Goal: Task Accomplishment & Management: Manage account settings

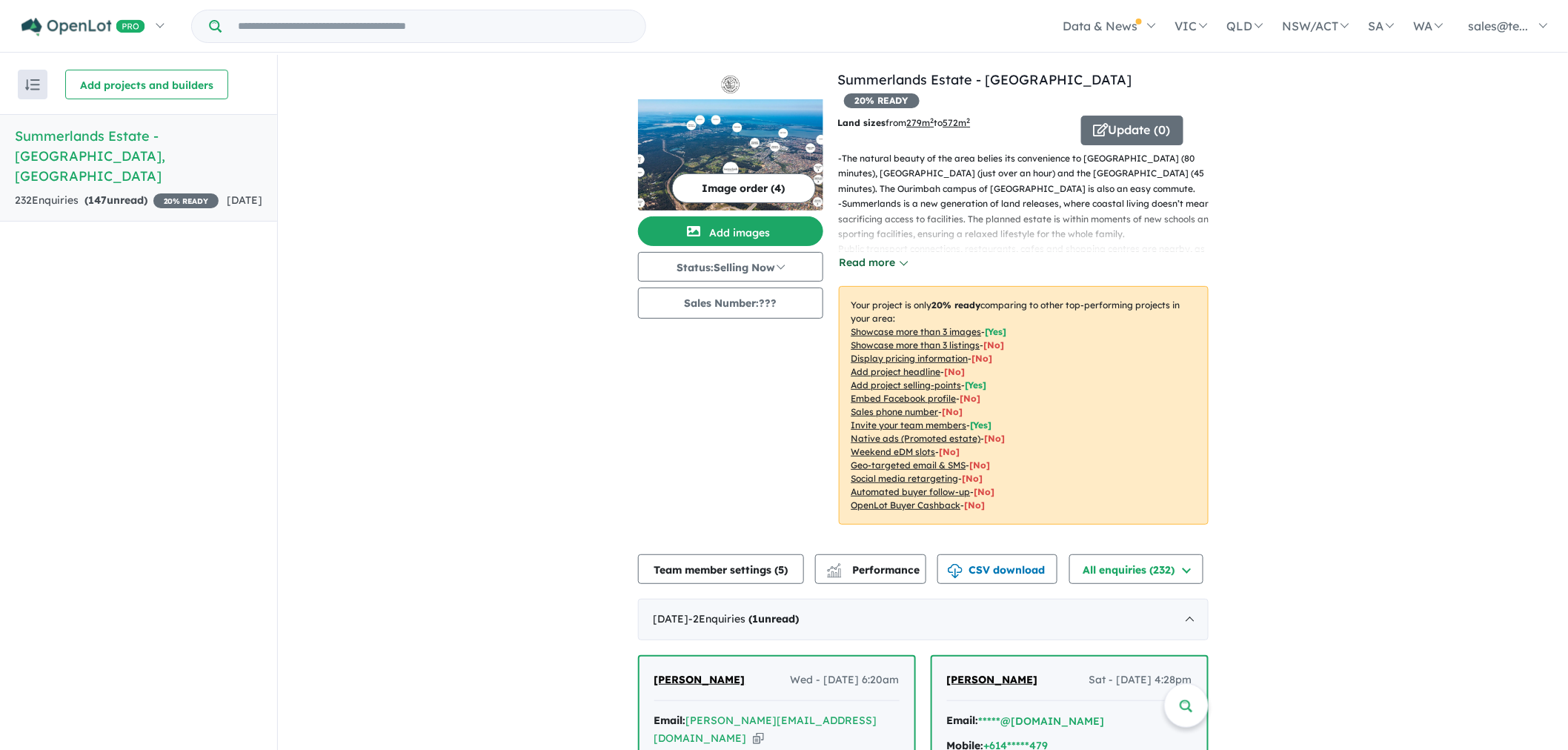
click at [894, 254] on button "Read more" at bounding box center [873, 262] width 69 height 17
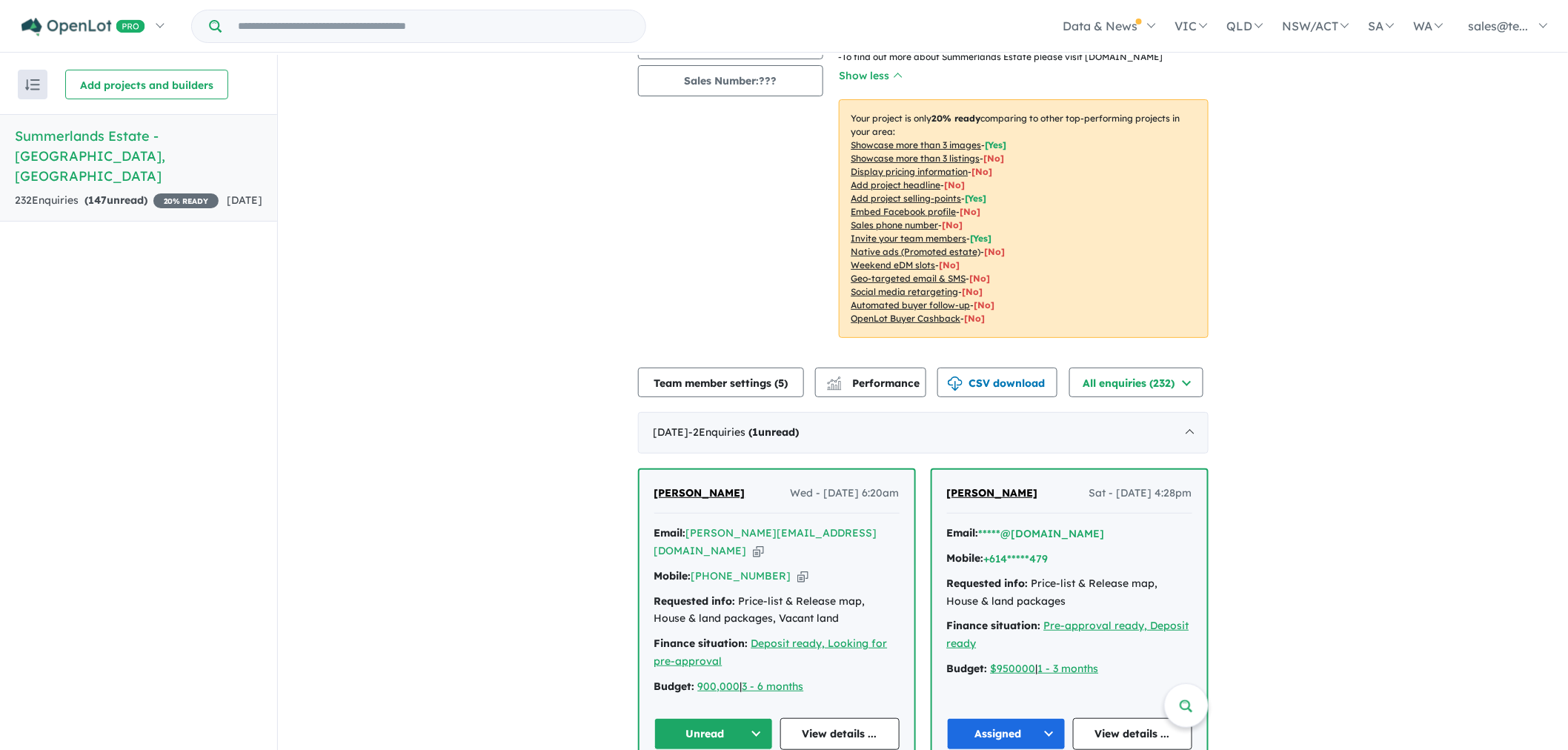
scroll to position [247, 0]
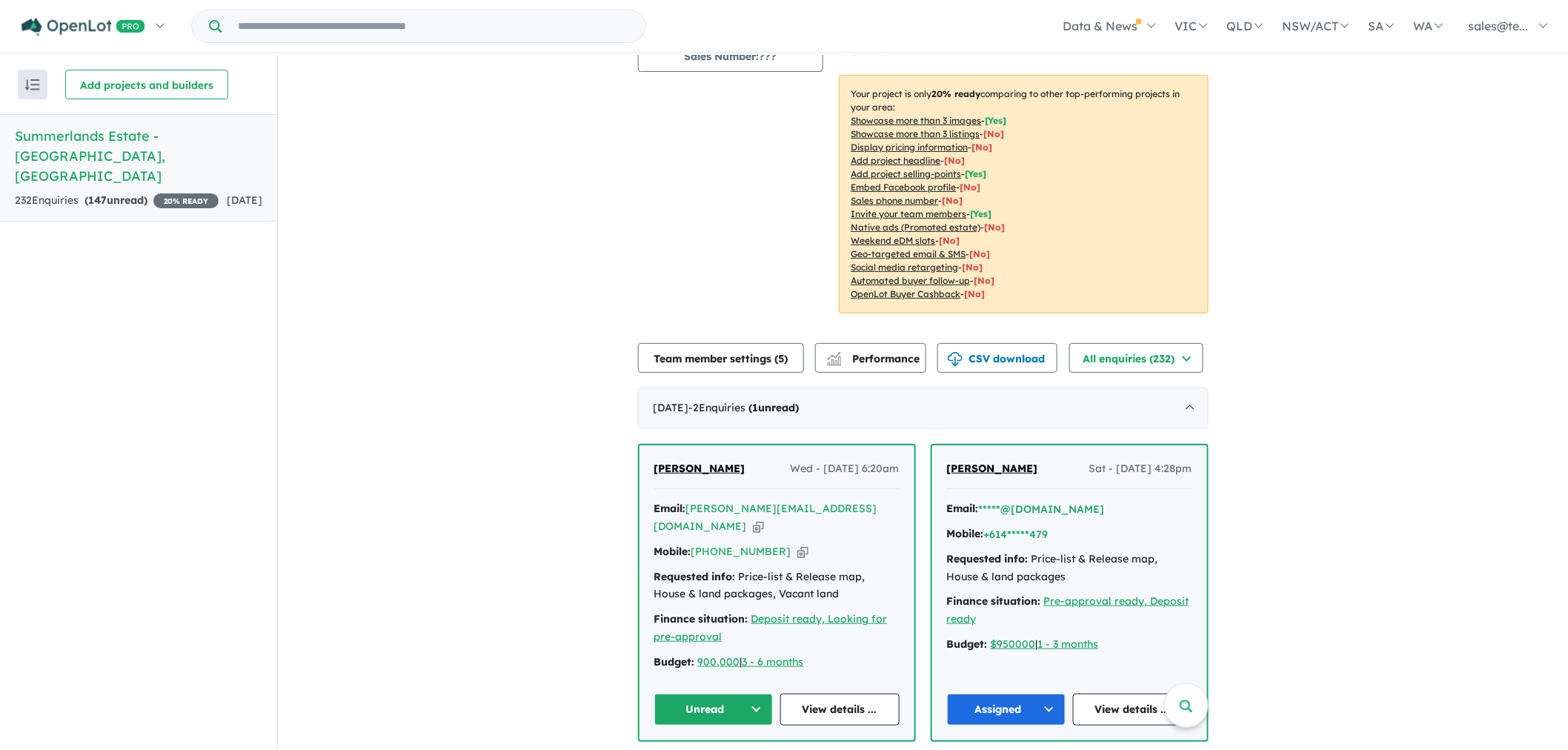
click at [1043, 694] on button "Assigned" at bounding box center [1007, 710] width 119 height 32
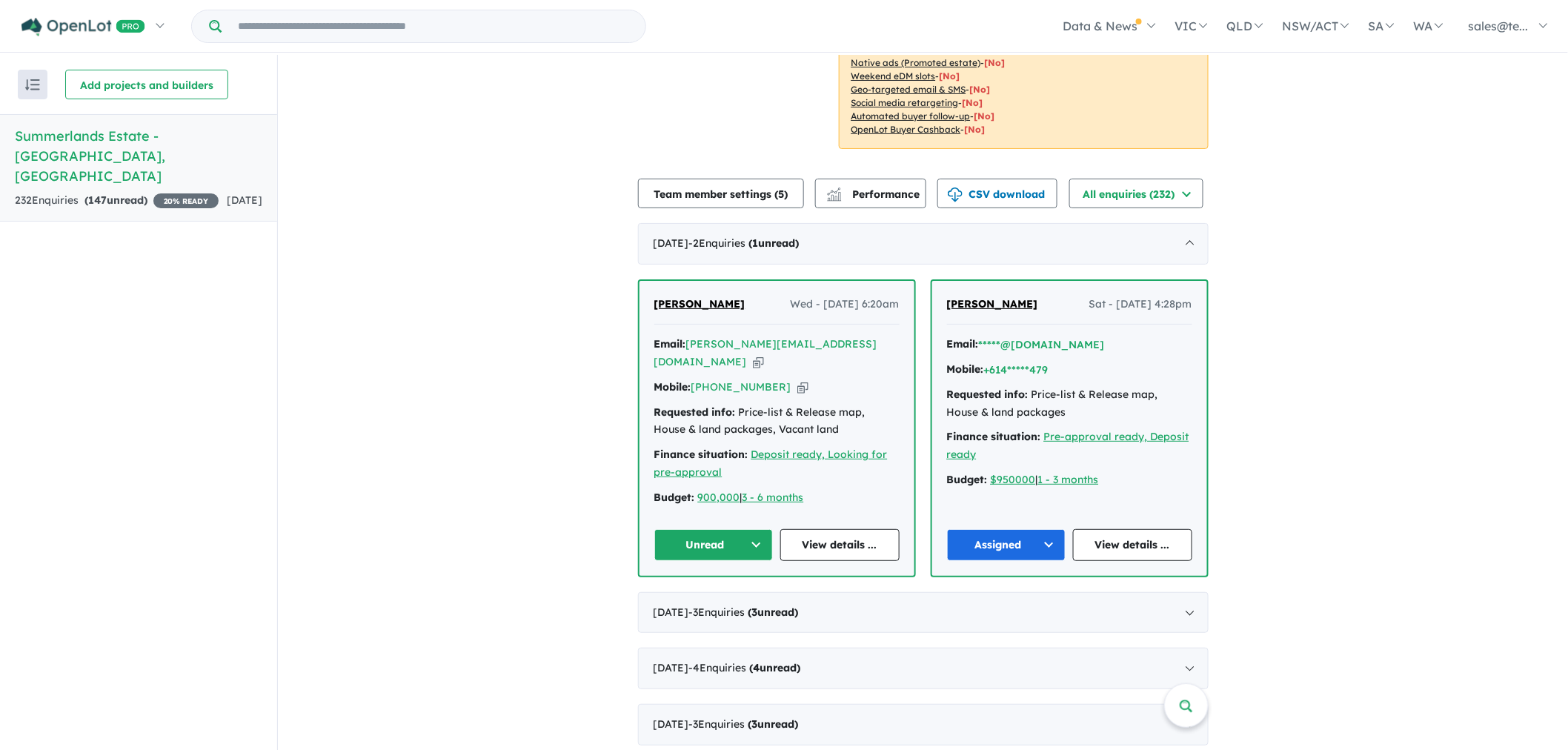
scroll to position [330, 0]
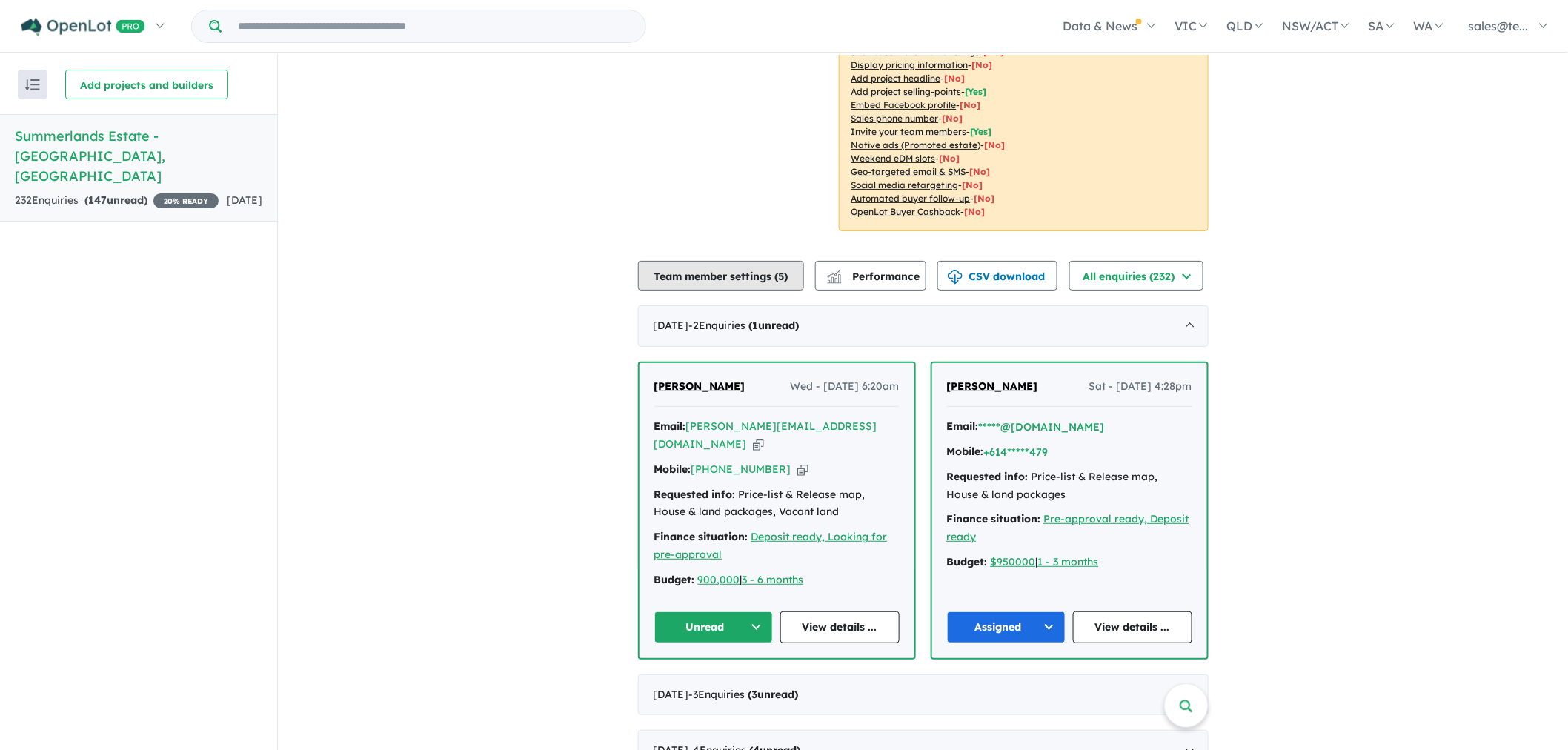
click at [695, 264] on button "Team member settings ( 5 )" at bounding box center [721, 275] width 166 height 29
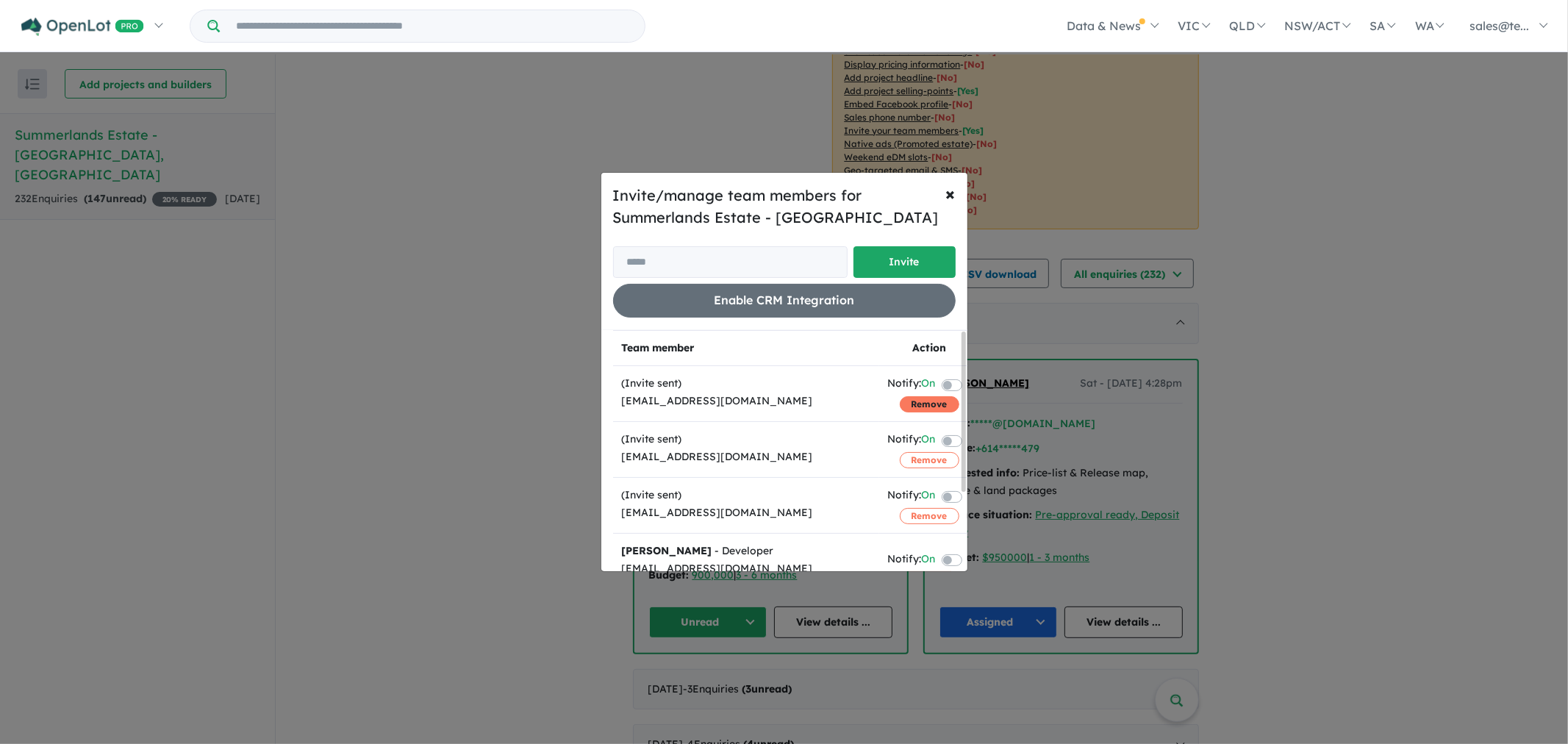
click at [930, 405] on button "Remove" at bounding box center [929, 405] width 59 height 16
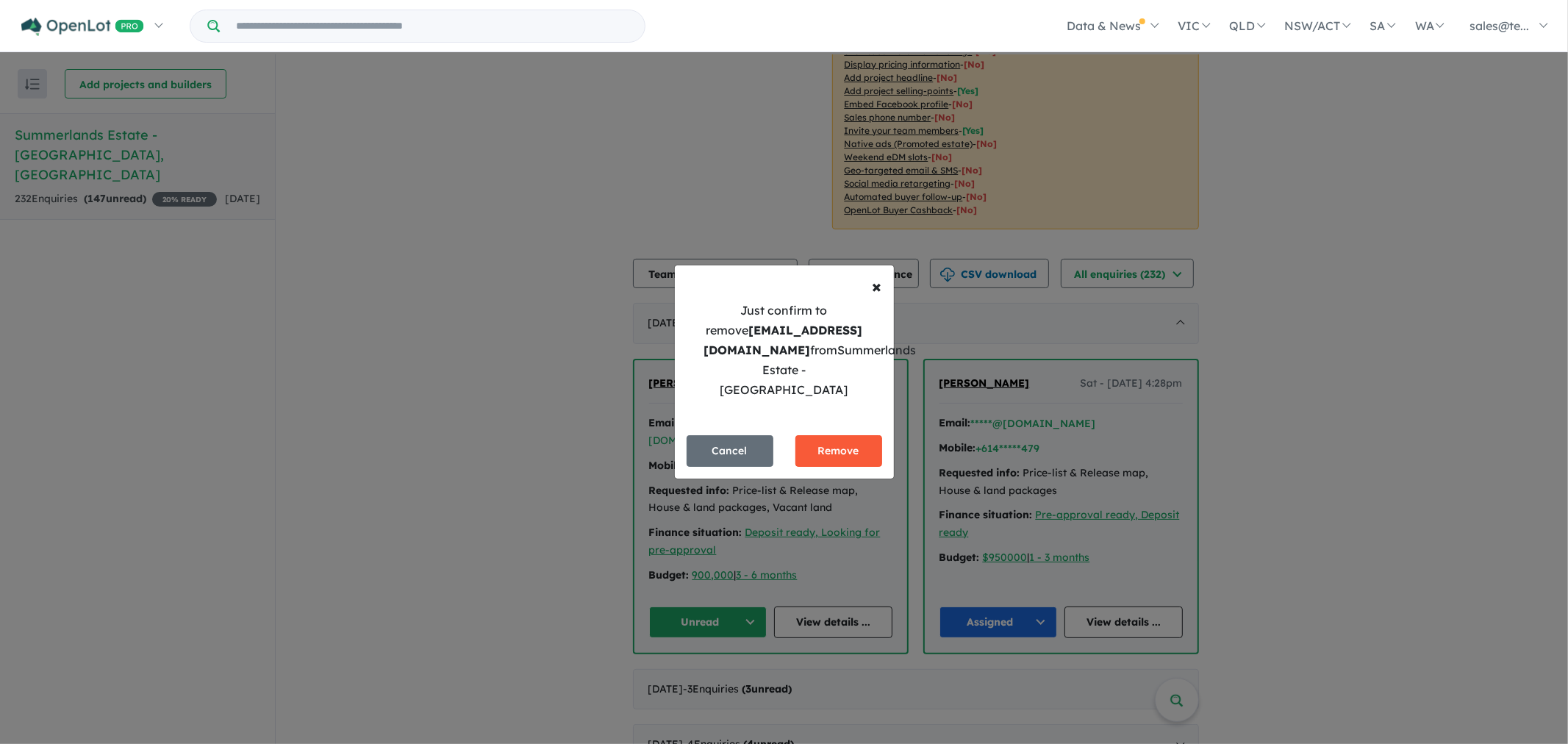
click at [842, 441] on button "Remove" at bounding box center [839, 452] width 87 height 32
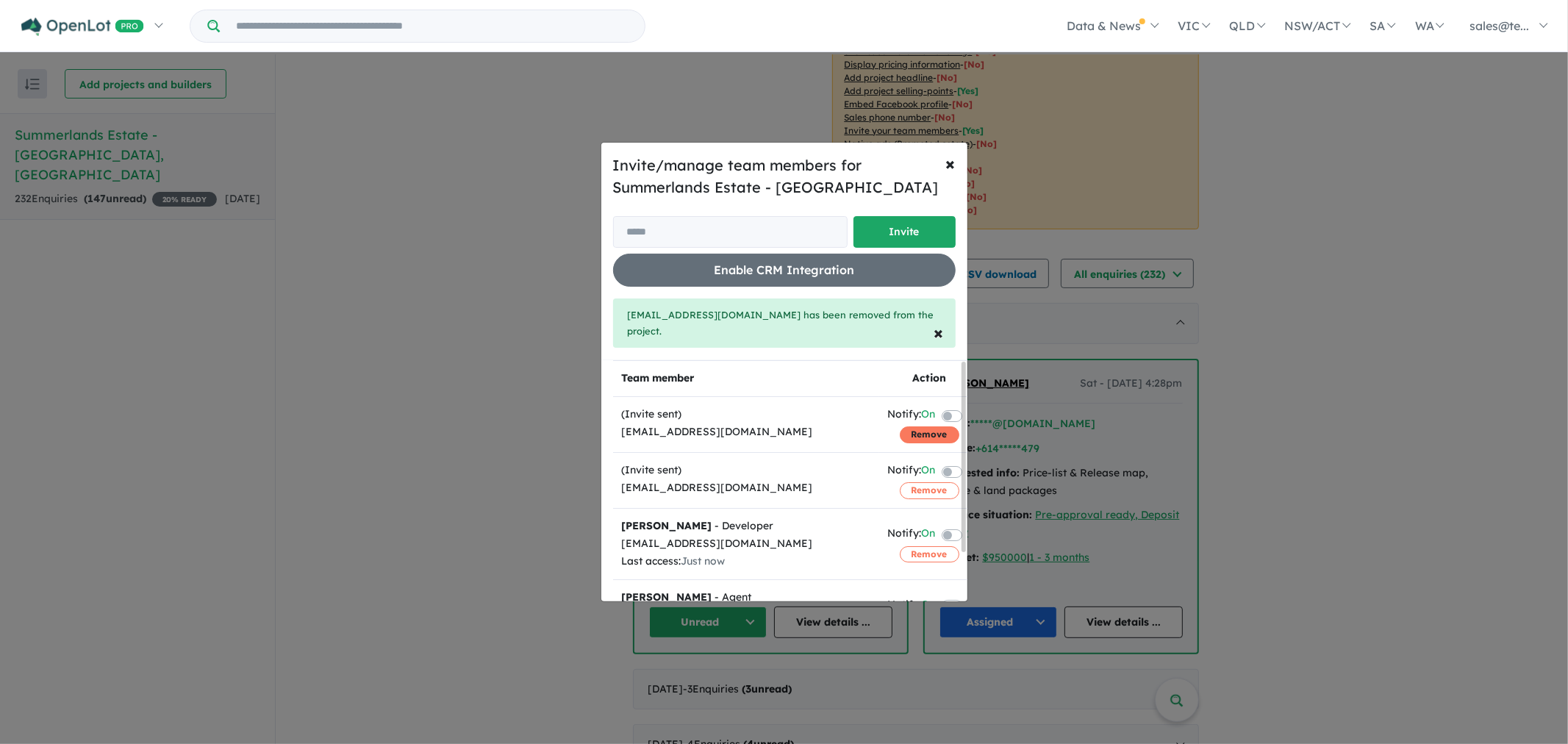
click at [903, 429] on button "Remove" at bounding box center [929, 435] width 59 height 16
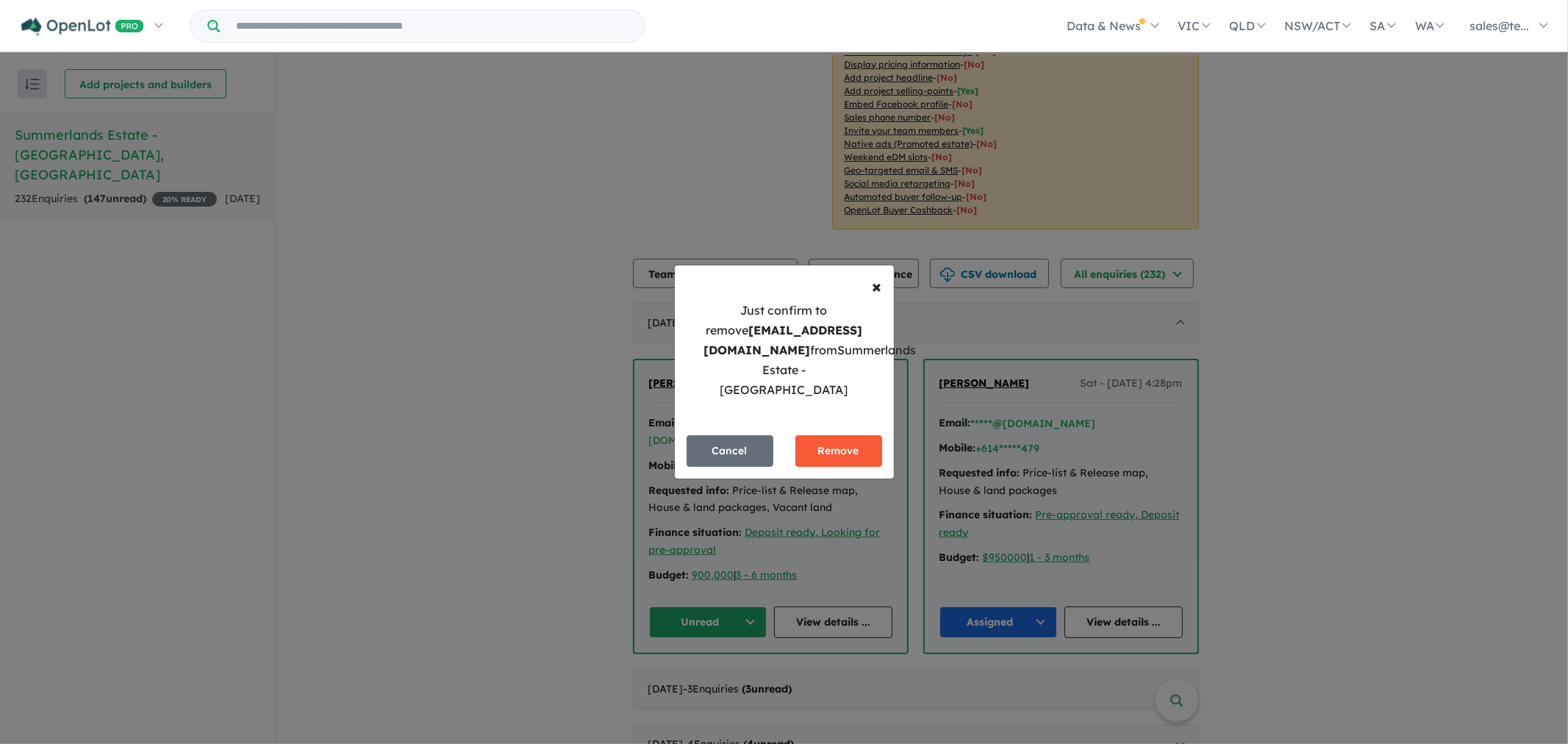
click at [831, 439] on button "Remove" at bounding box center [839, 452] width 87 height 32
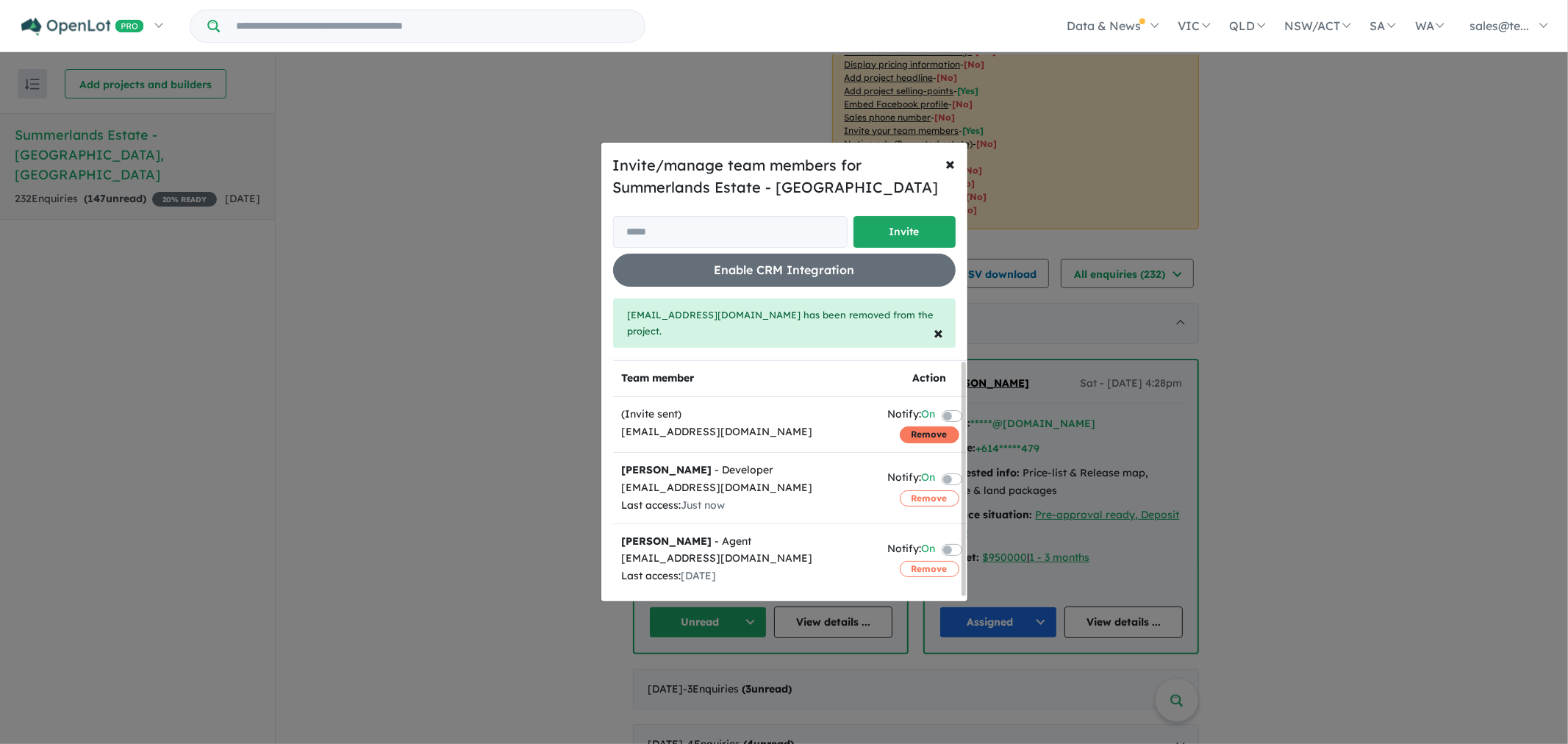
click at [927, 429] on button "Remove" at bounding box center [929, 435] width 59 height 16
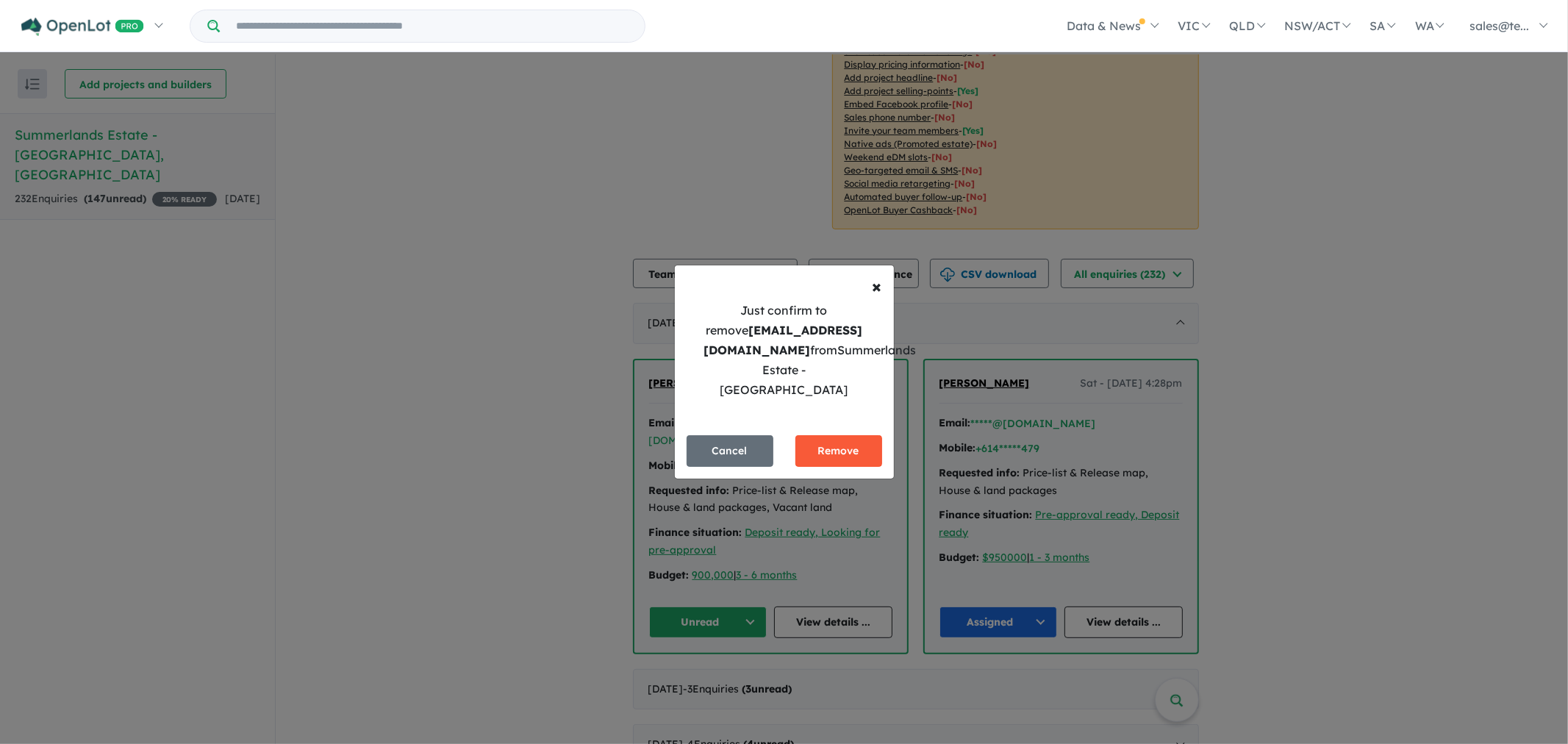
click at [853, 437] on button "Remove" at bounding box center [839, 452] width 87 height 32
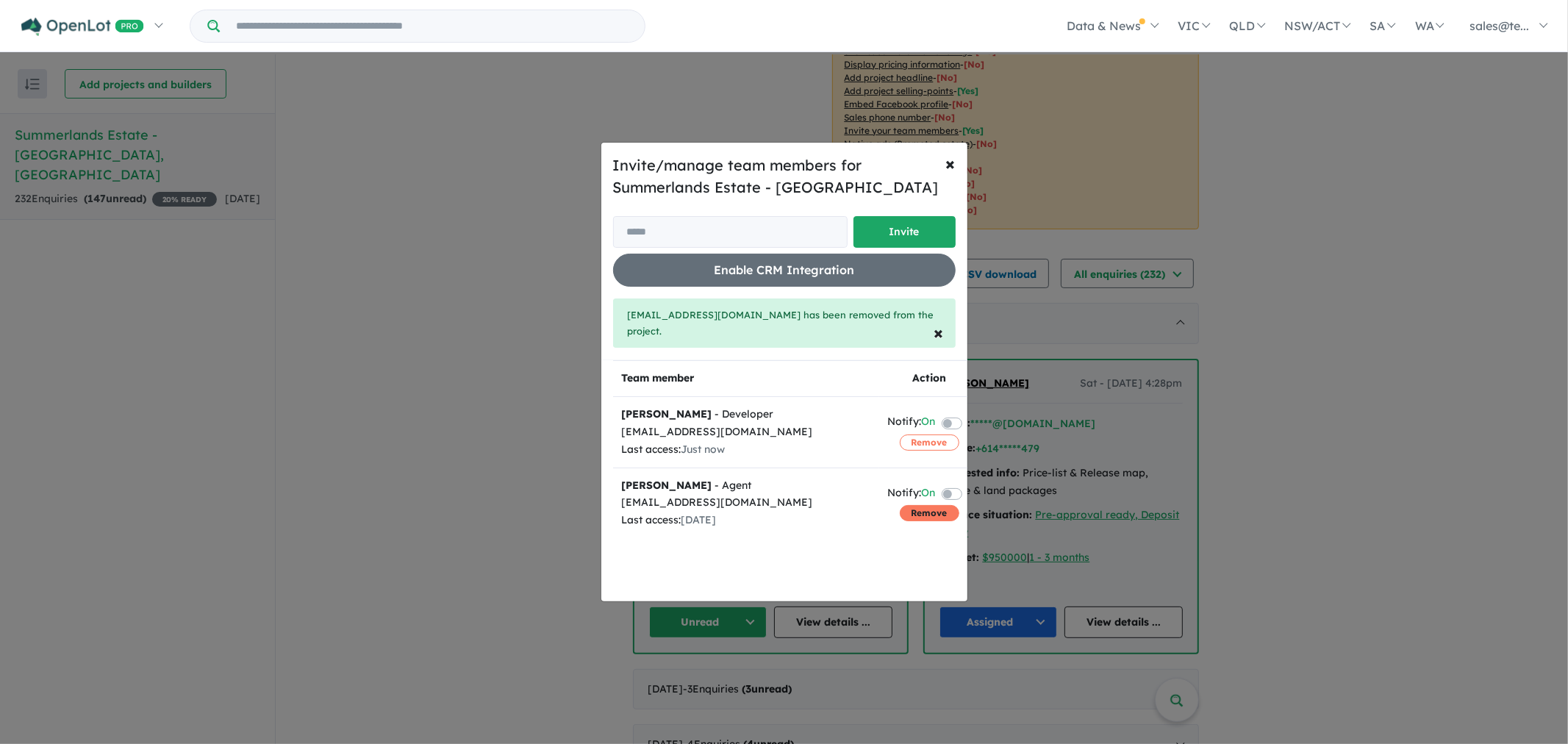
click at [903, 505] on button "Remove" at bounding box center [929, 513] width 59 height 16
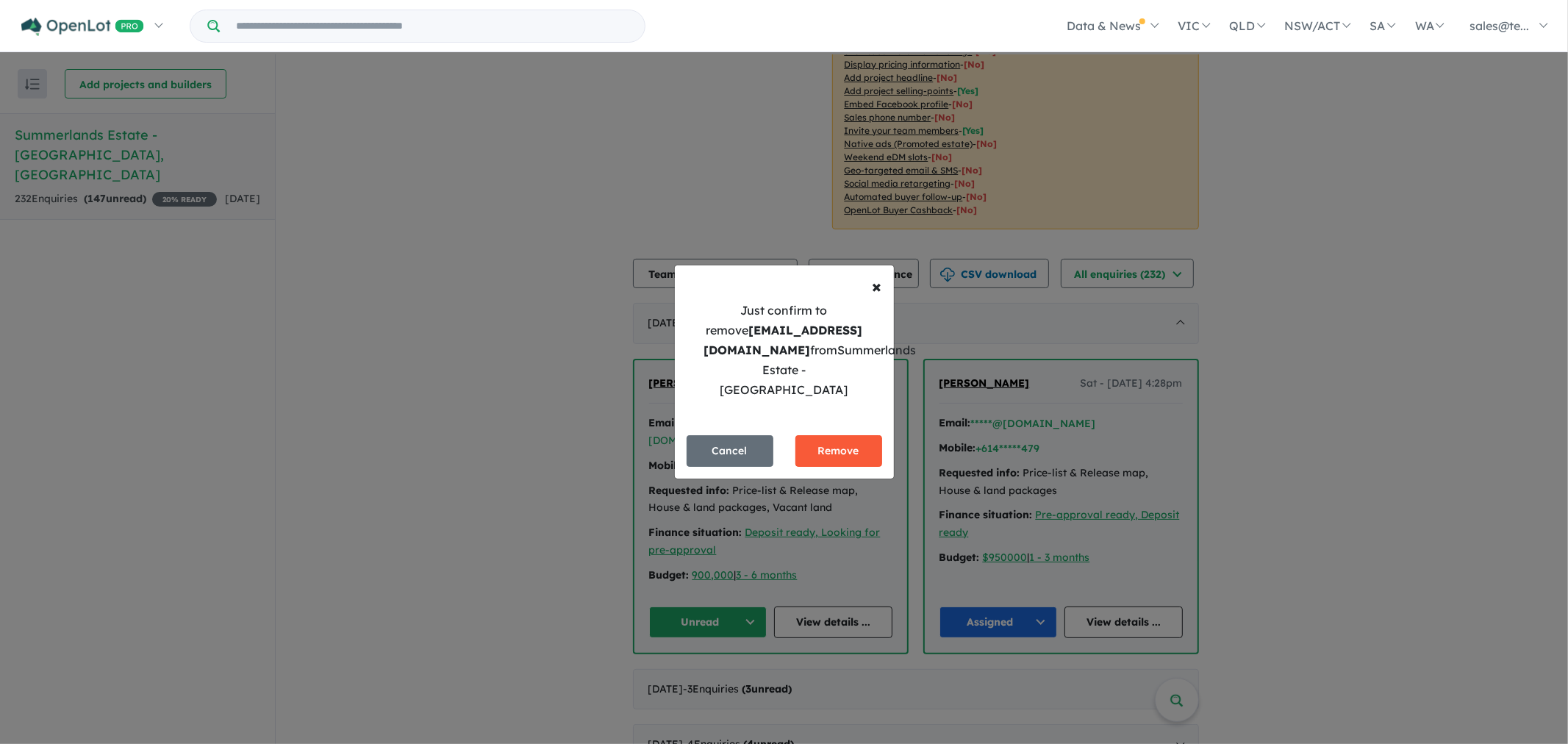
click at [846, 445] on button "Remove" at bounding box center [839, 452] width 87 height 32
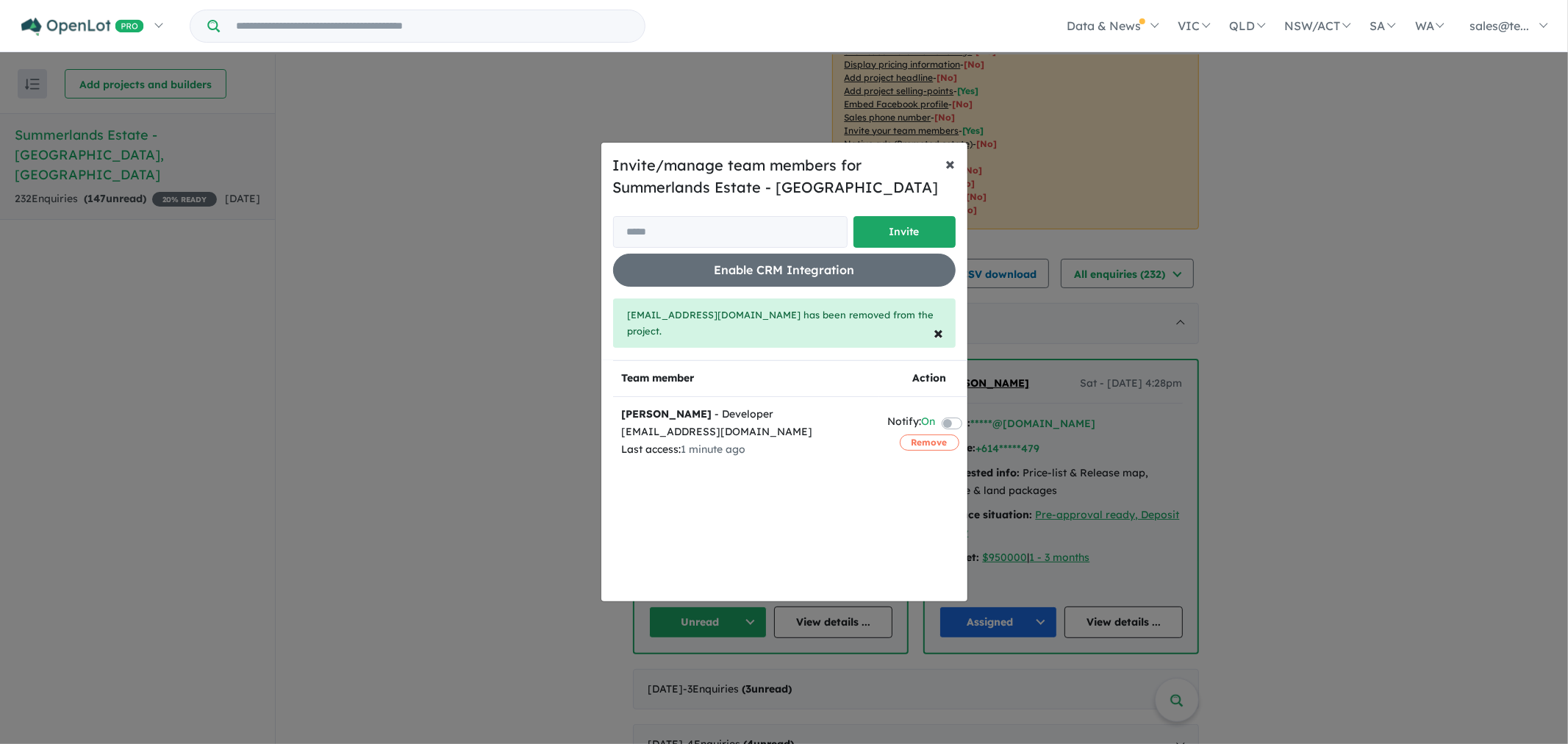
click at [956, 170] on button "× Close" at bounding box center [951, 163] width 33 height 42
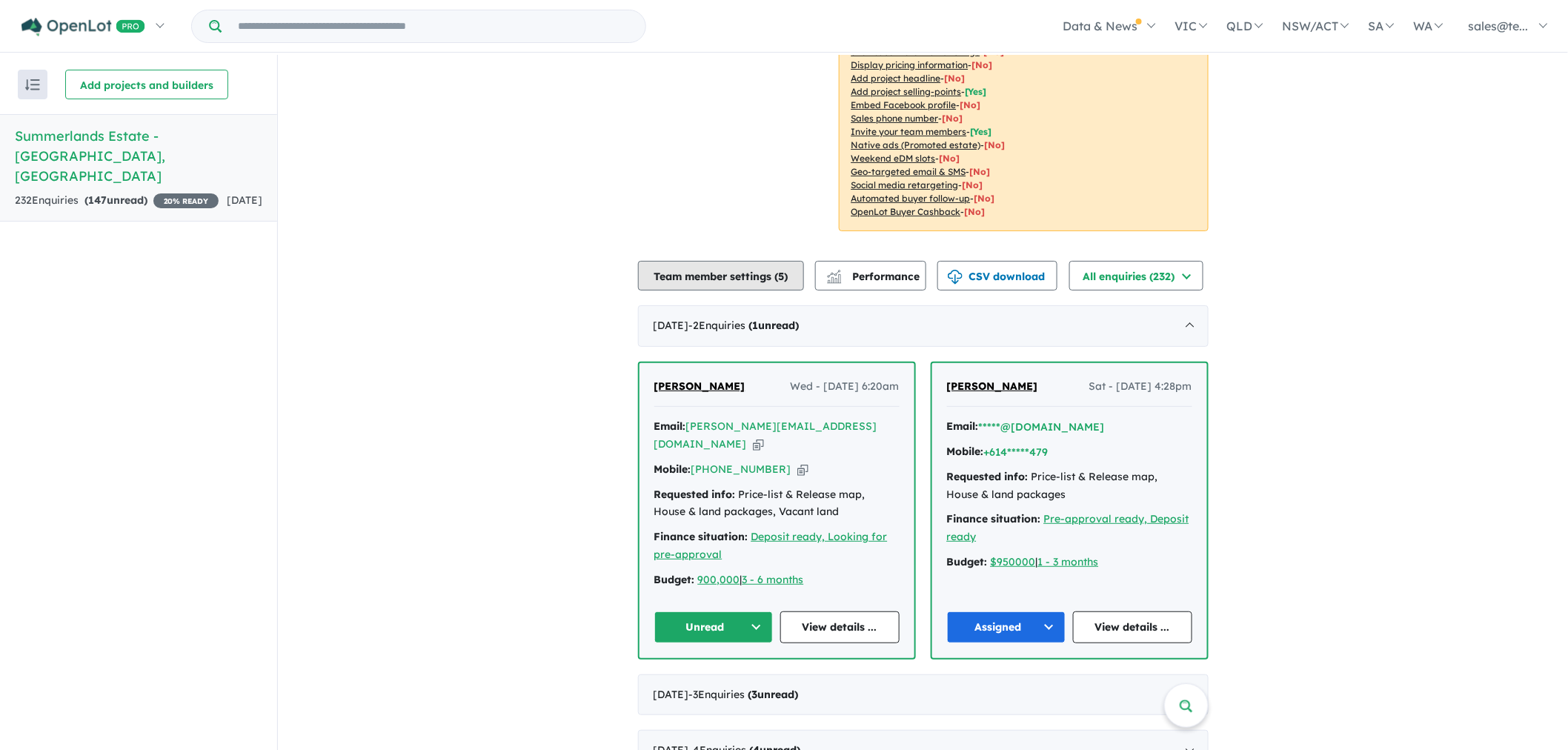
click at [761, 261] on button "Team member settings ( 5 )" at bounding box center [721, 275] width 166 height 29
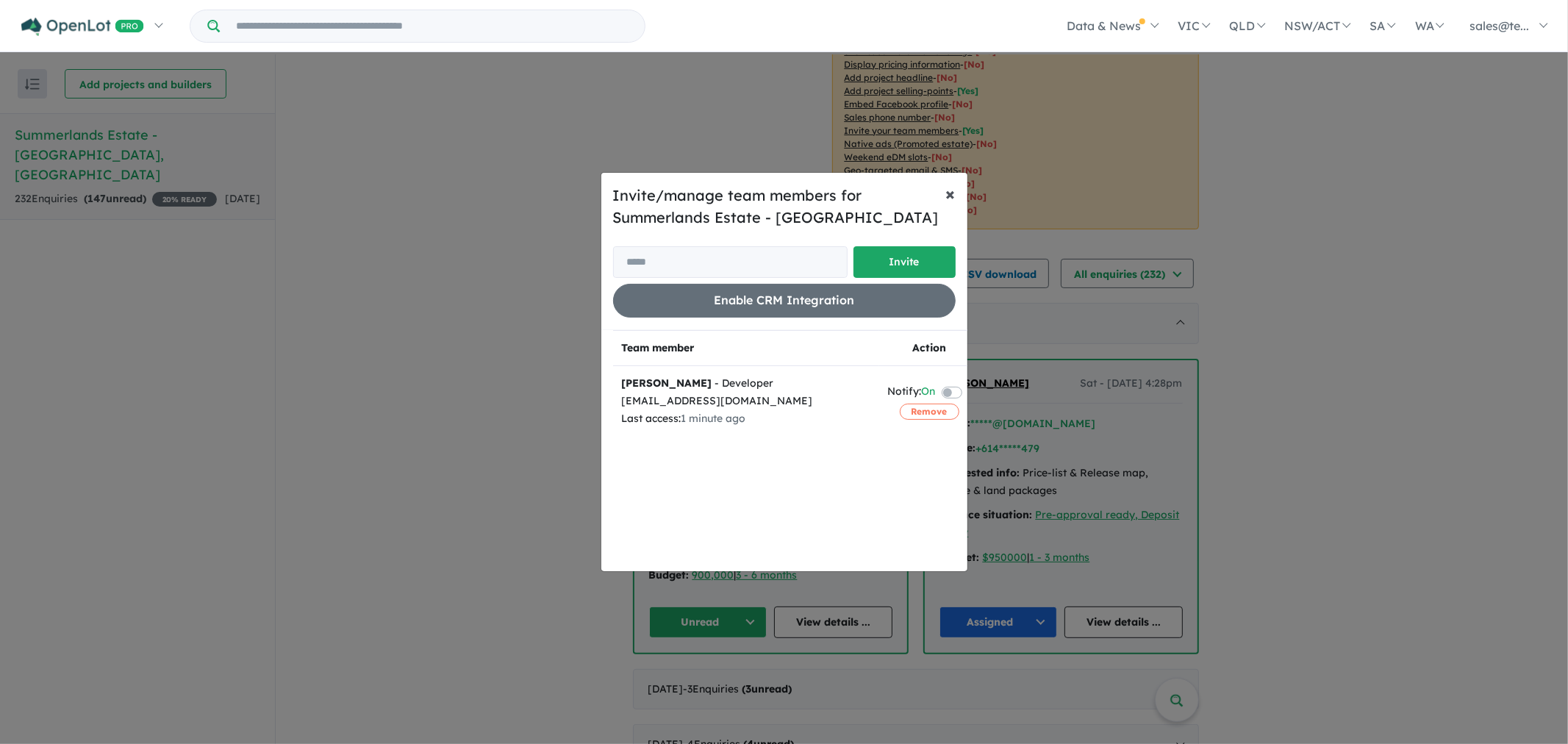
click at [951, 189] on span "×" at bounding box center [951, 193] width 10 height 22
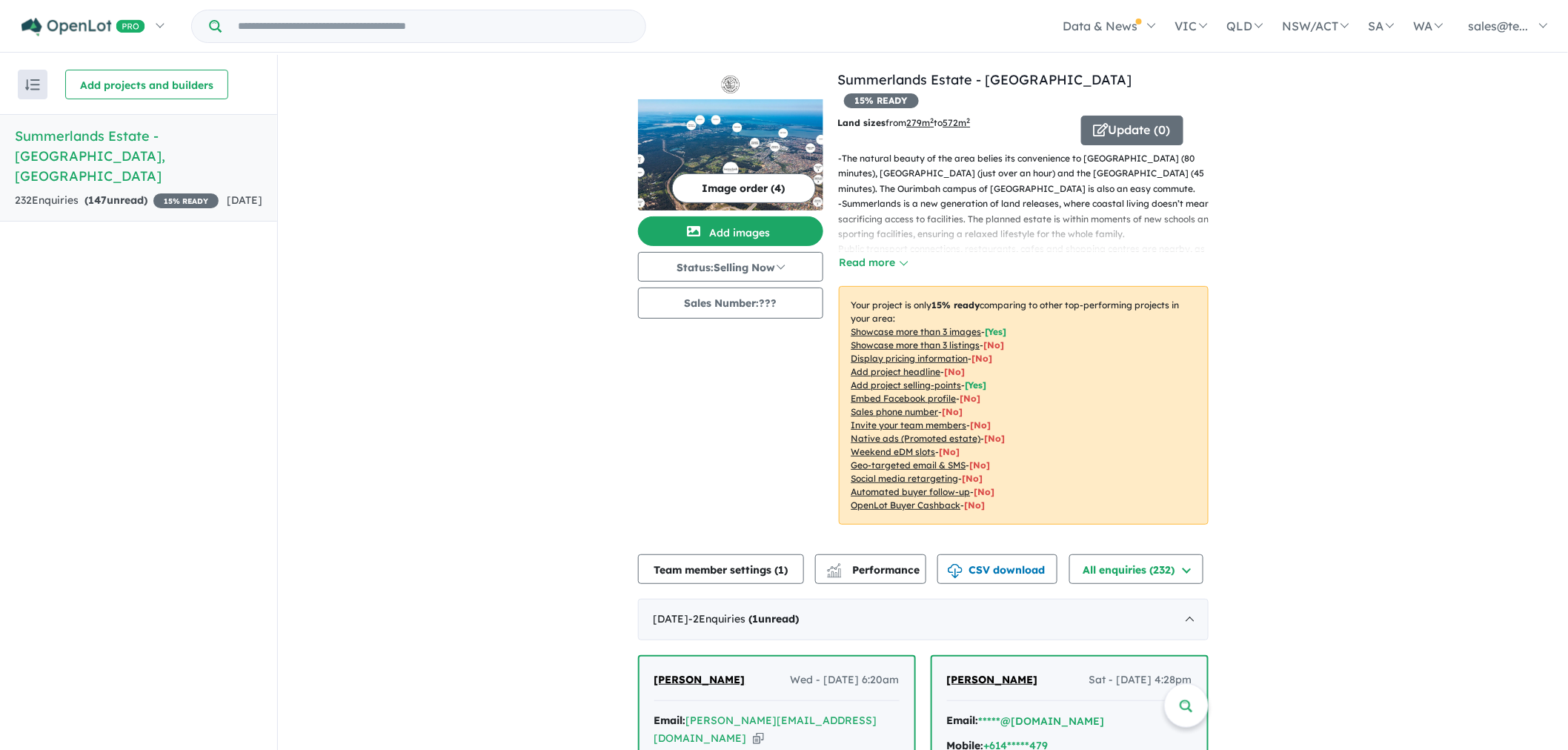
click at [289, 22] on input "Try estate name, suburb, builder or developer" at bounding box center [433, 27] width 418 height 32
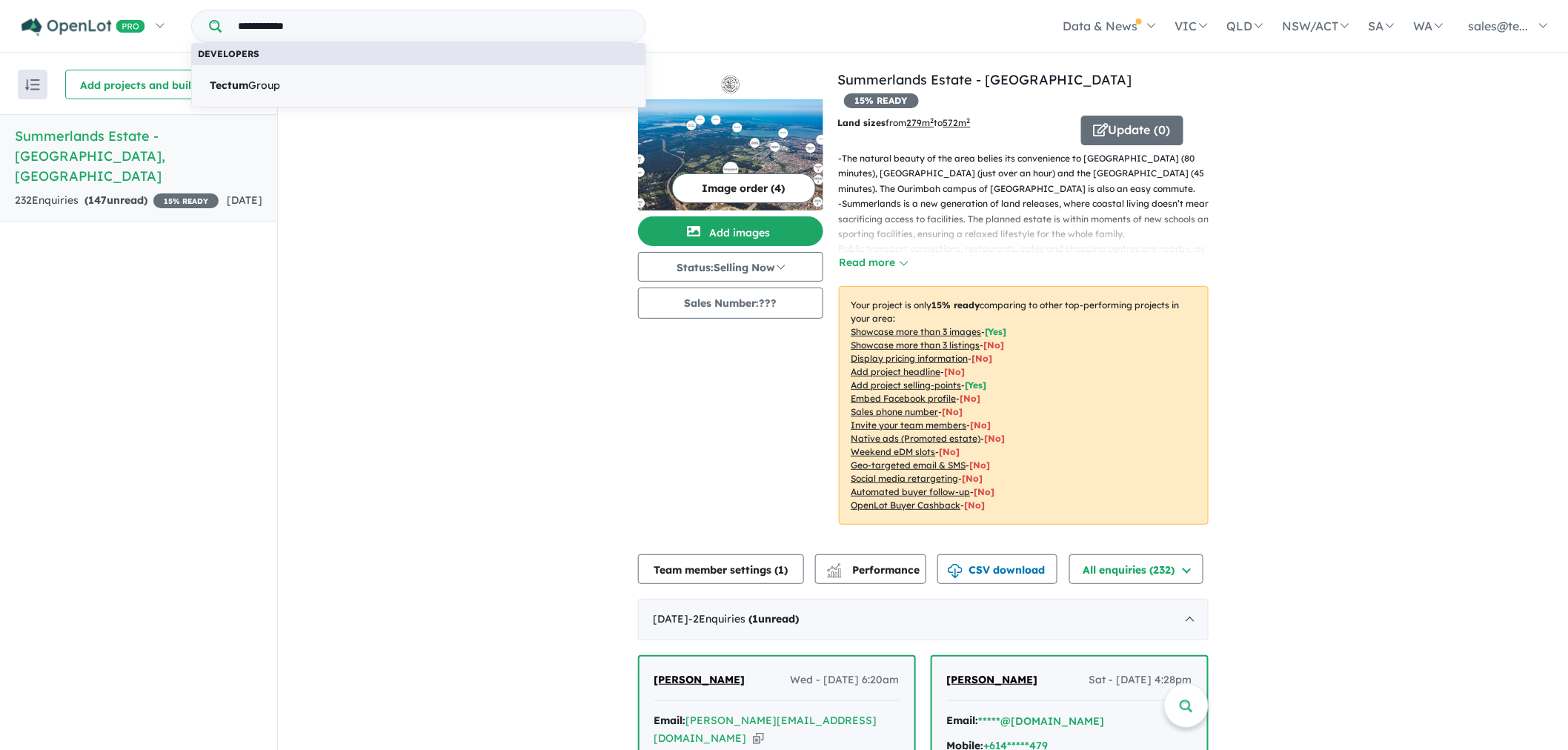
type input "**********"
click at [331, 87] on link "Tectum Group" at bounding box center [418, 86] width 455 height 43
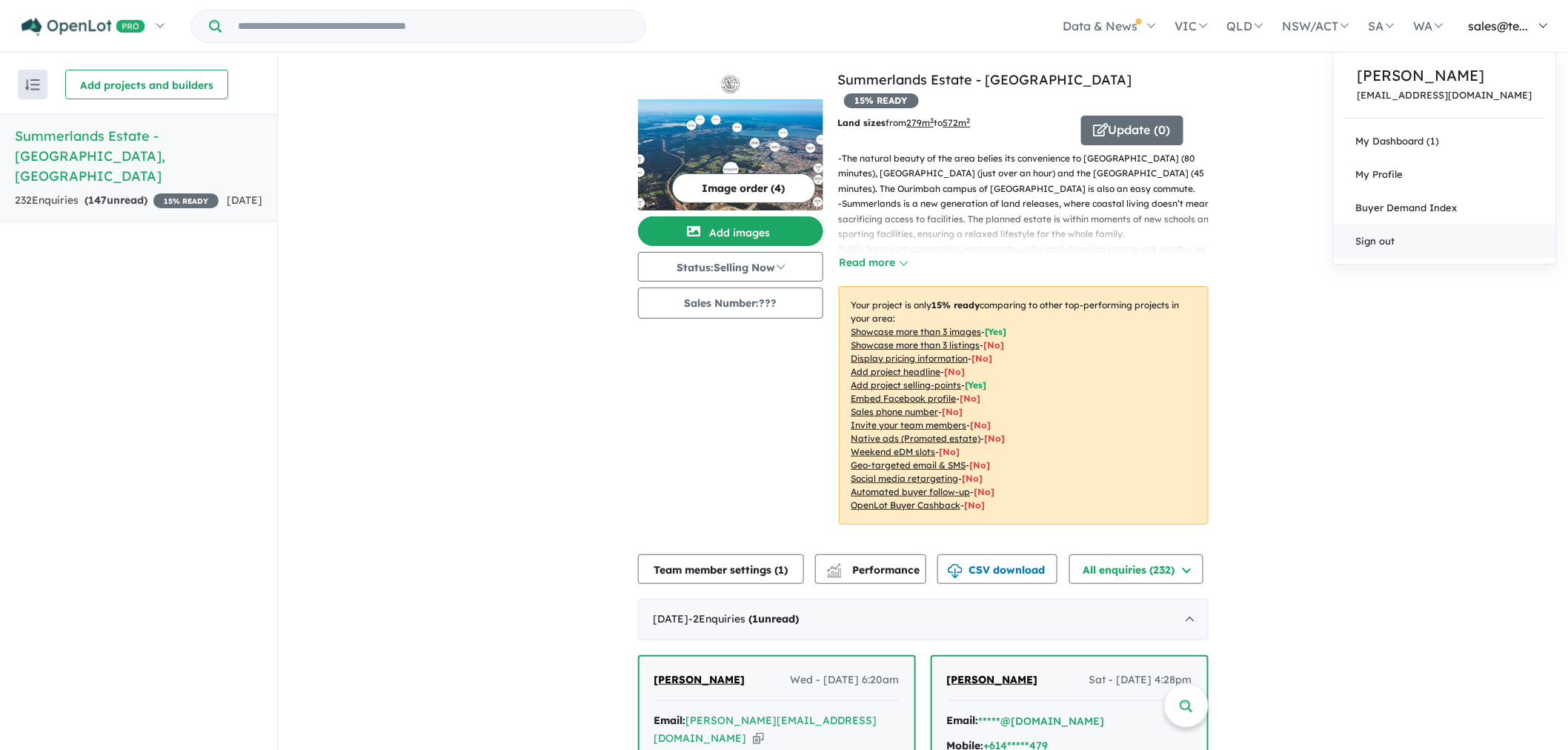
click at [1403, 249] on link "Sign out" at bounding box center [1445, 240] width 223 height 33
